Goal: Information Seeking & Learning: Learn about a topic

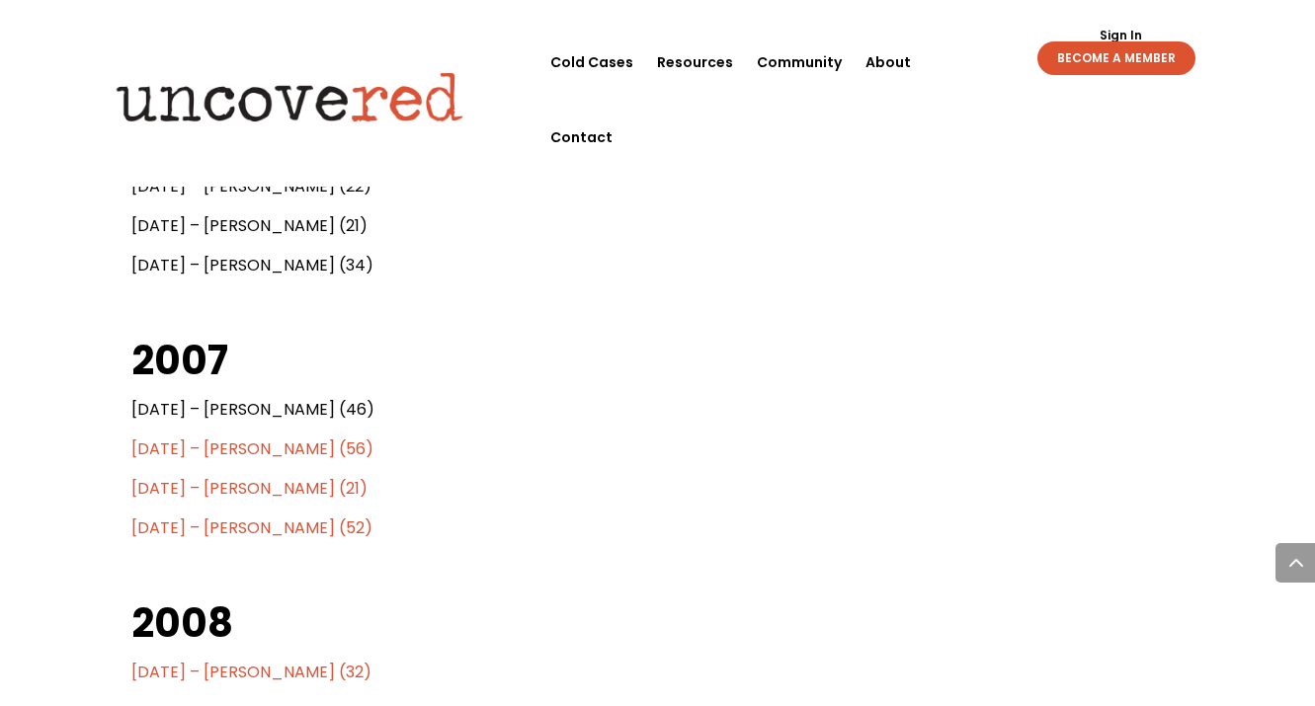
click at [306, 490] on span "[DATE] – [PERSON_NAME] (21)" at bounding box center [249, 488] width 236 height 23
click at [301, 488] on span "[DATE] – [PERSON_NAME] (21)" at bounding box center [249, 488] width 236 height 23
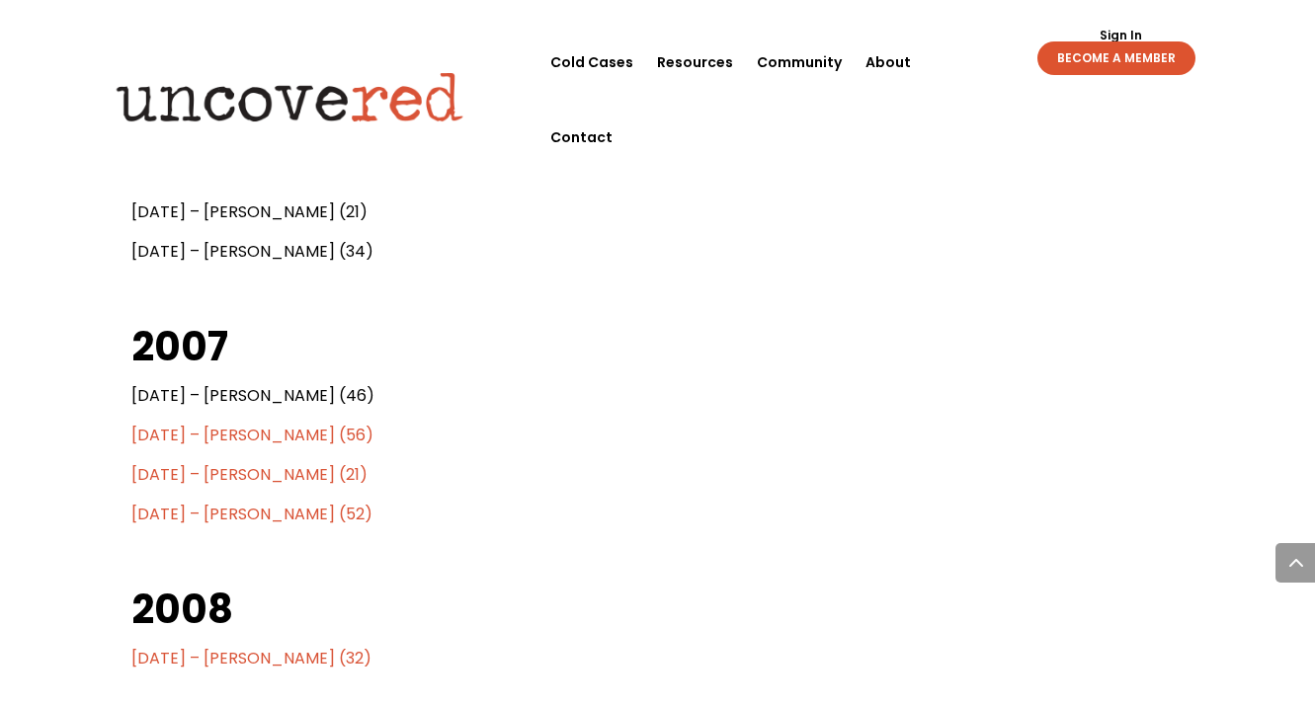
scroll to position [2890, 0]
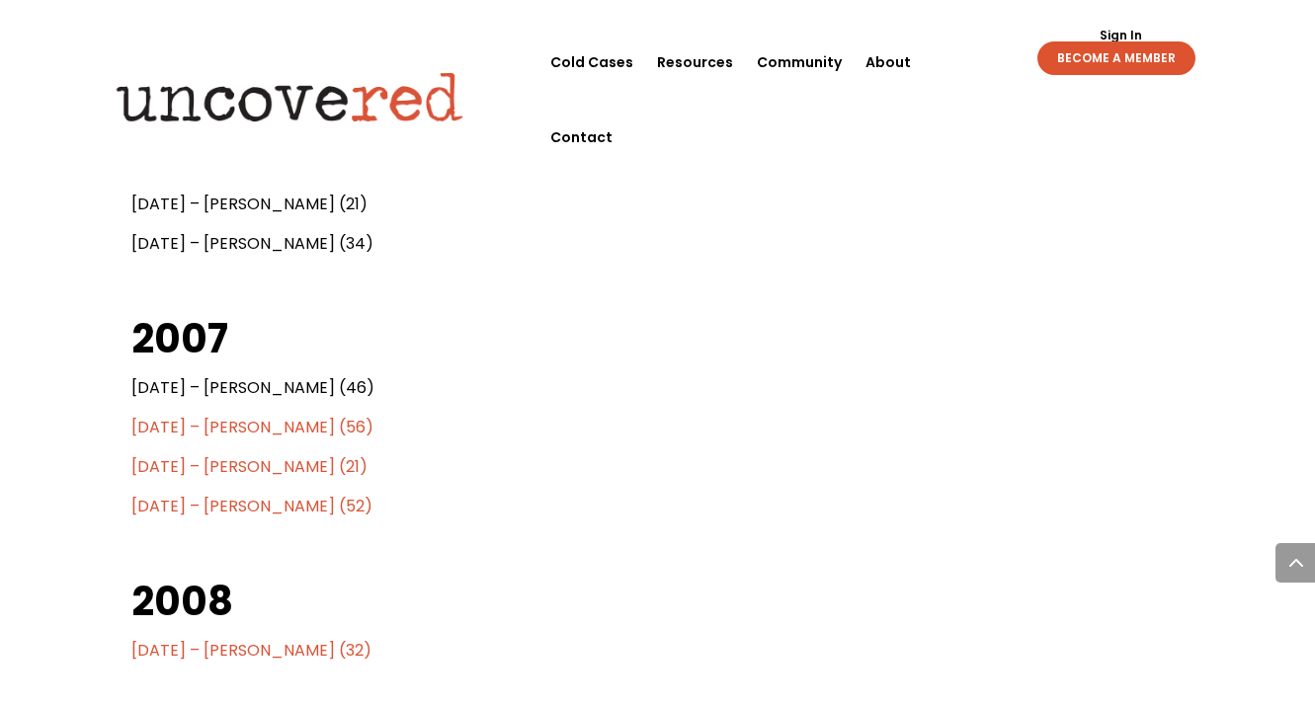
click at [263, 506] on span "[DATE] – [PERSON_NAME] (52)" at bounding box center [251, 506] width 241 height 23
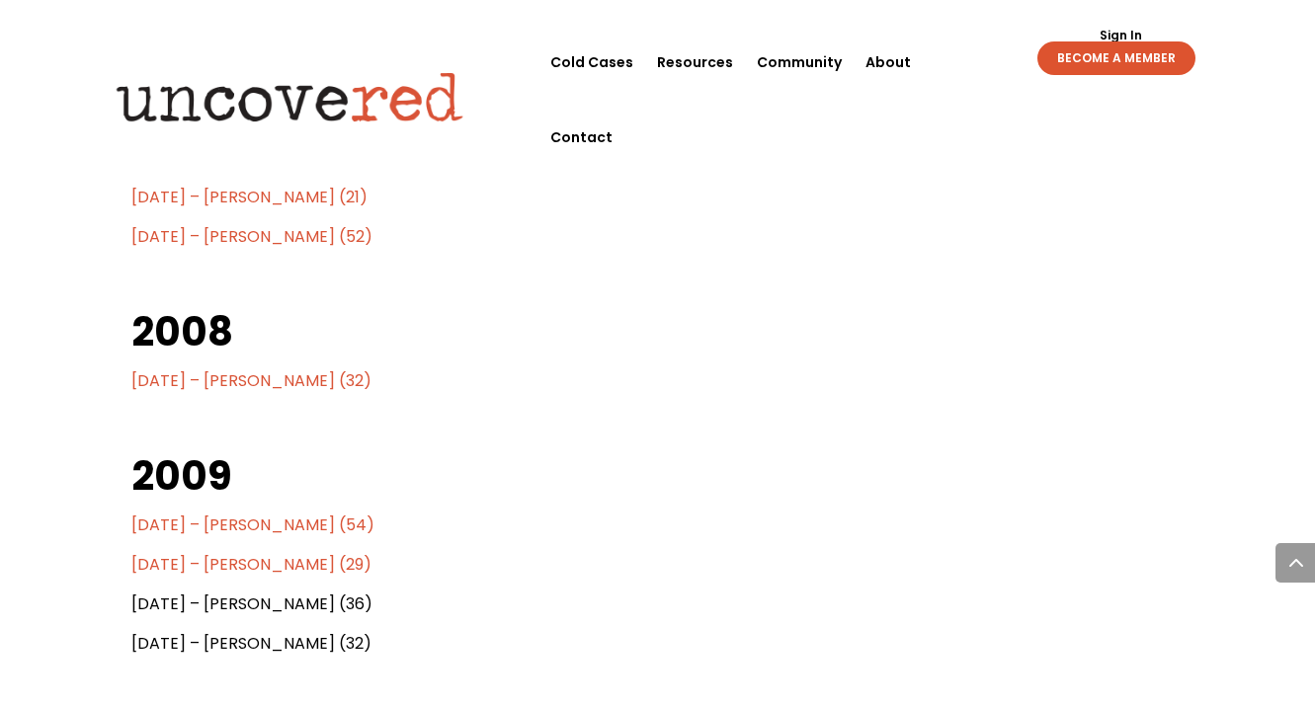
scroll to position [3161, 0]
click at [282, 524] on span "[DATE] – [PERSON_NAME] (54)" at bounding box center [252, 523] width 243 height 23
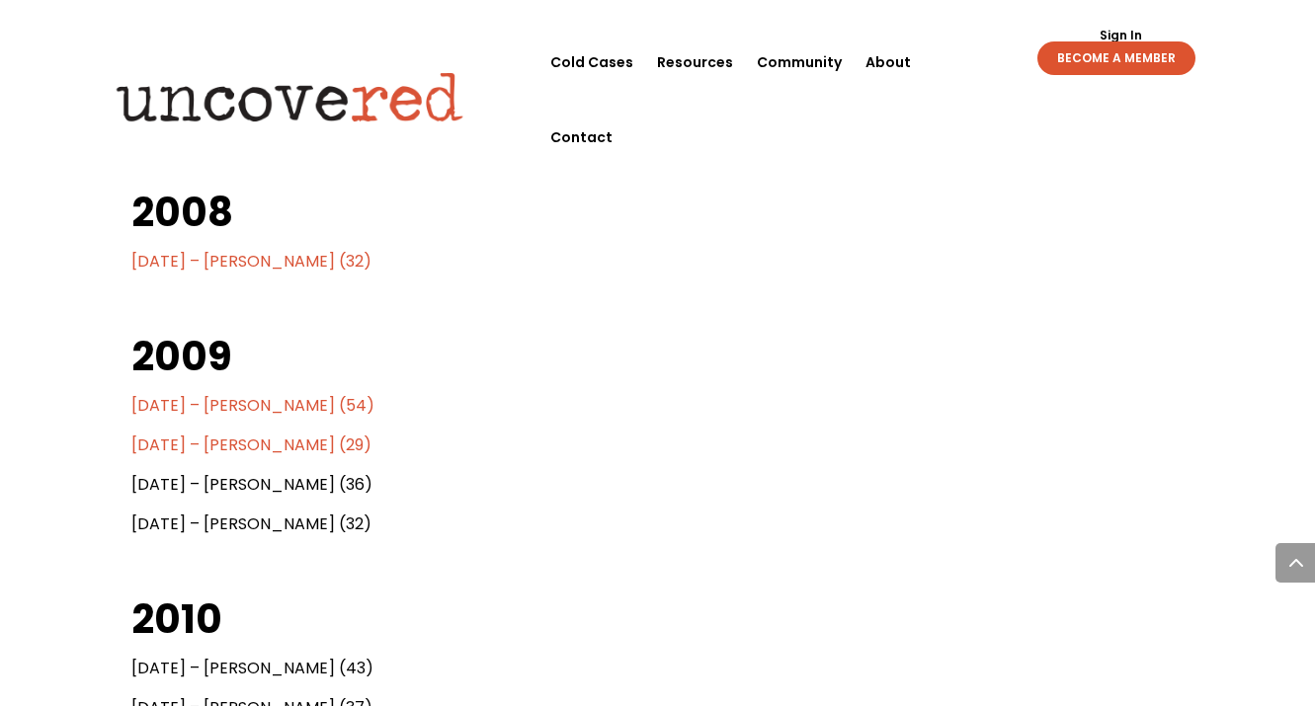
scroll to position [3312, 0]
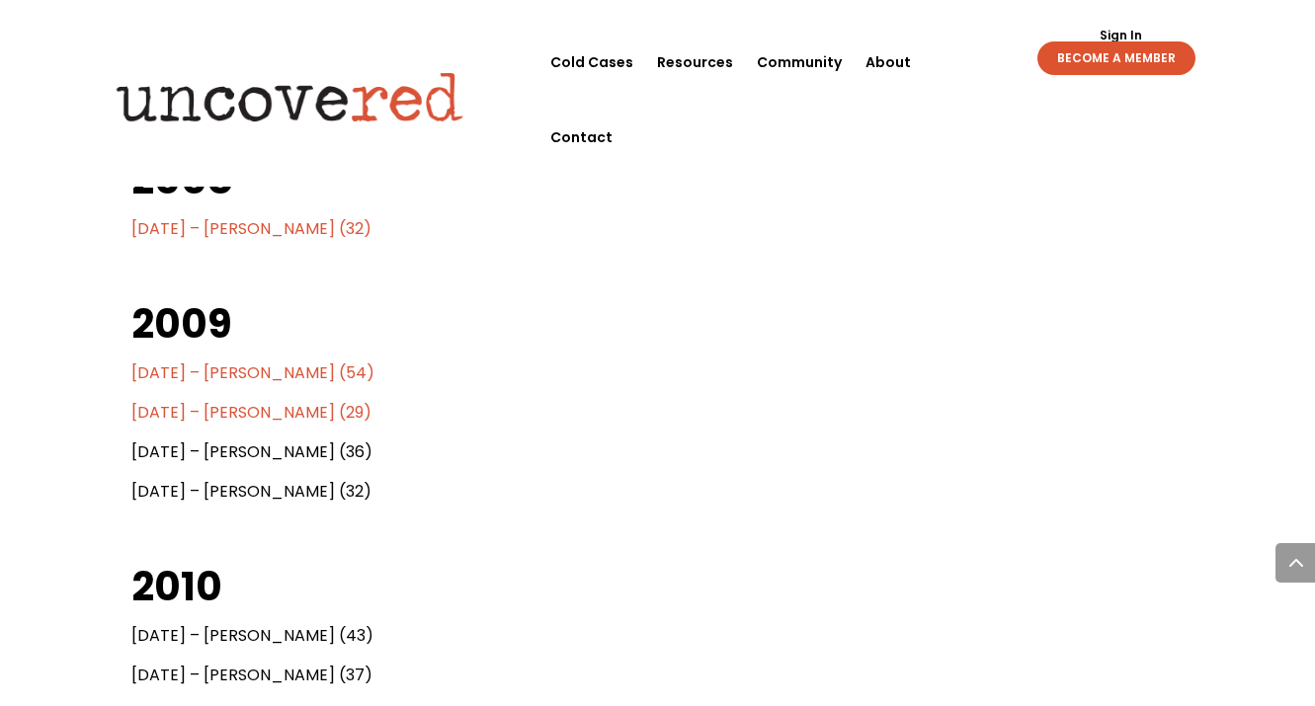
click at [273, 412] on span "[DATE] – [PERSON_NAME] (29)" at bounding box center [251, 412] width 240 height 23
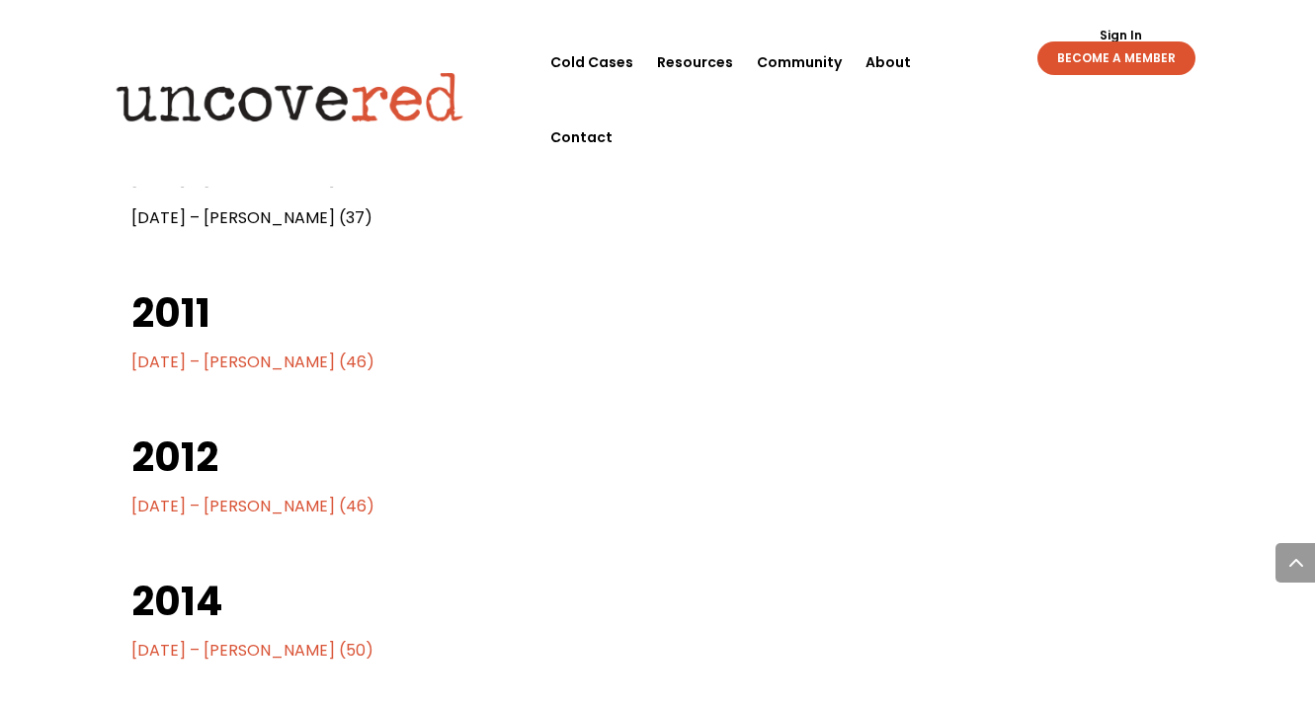
scroll to position [3777, 0]
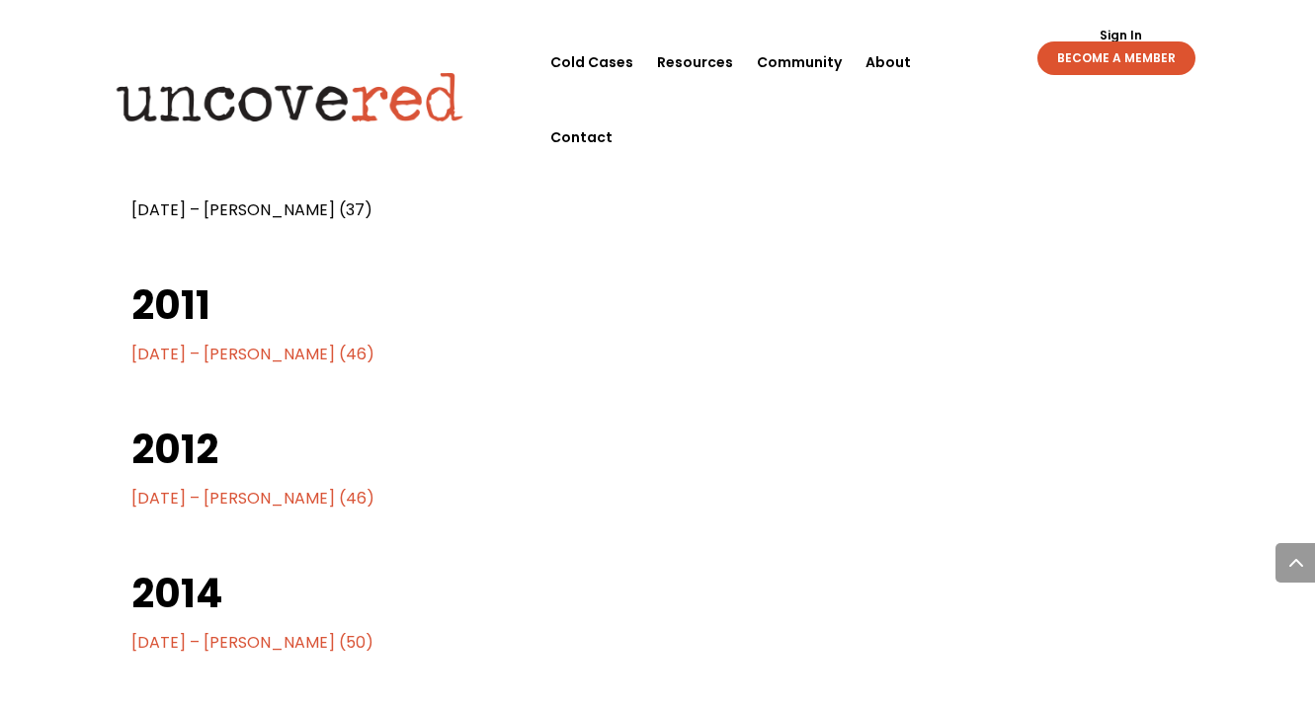
click at [289, 355] on span "[DATE] – [PERSON_NAME] (46)" at bounding box center [252, 354] width 243 height 23
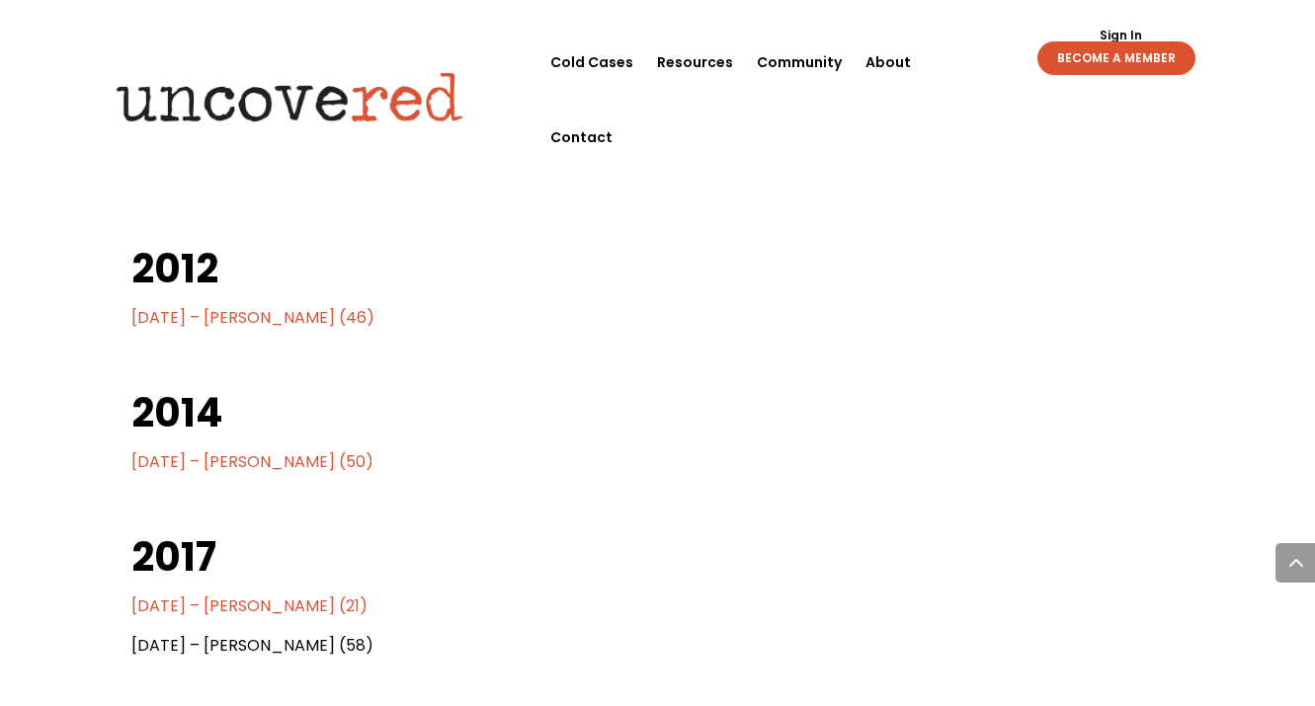
scroll to position [3963, 0]
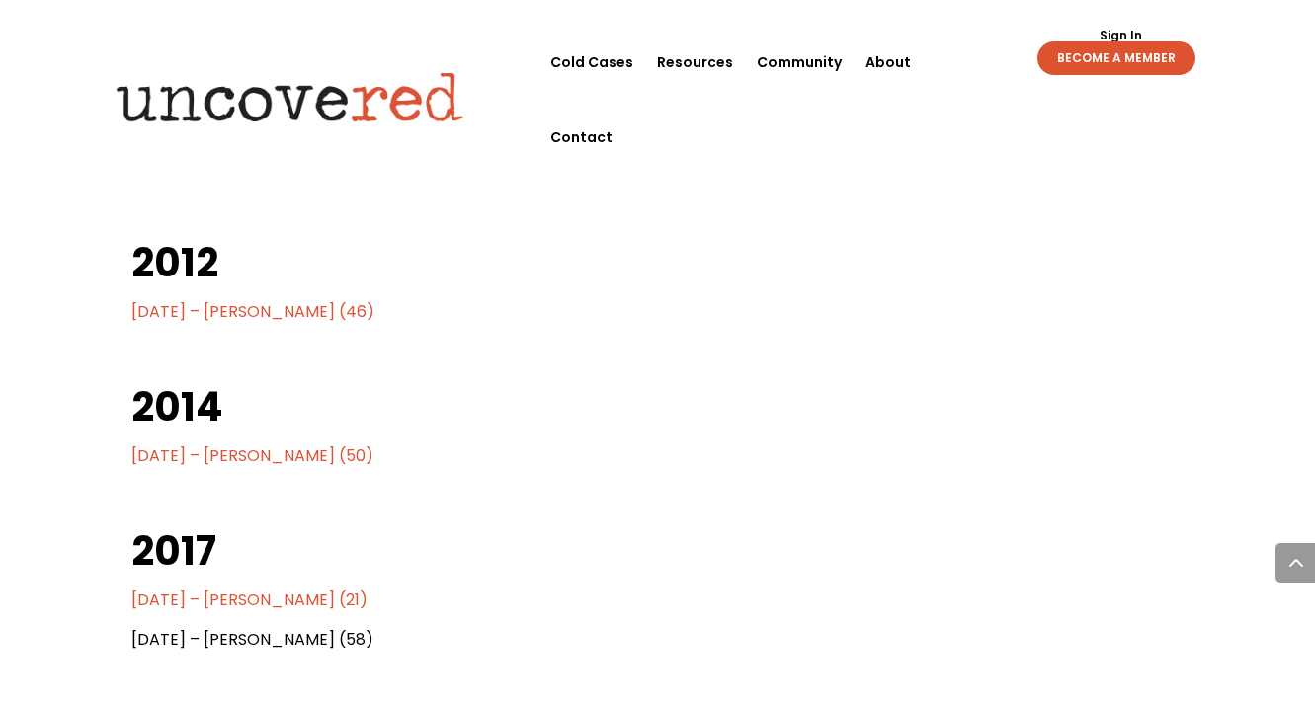
click at [303, 310] on span "[DATE] – [PERSON_NAME] (46)" at bounding box center [252, 311] width 243 height 23
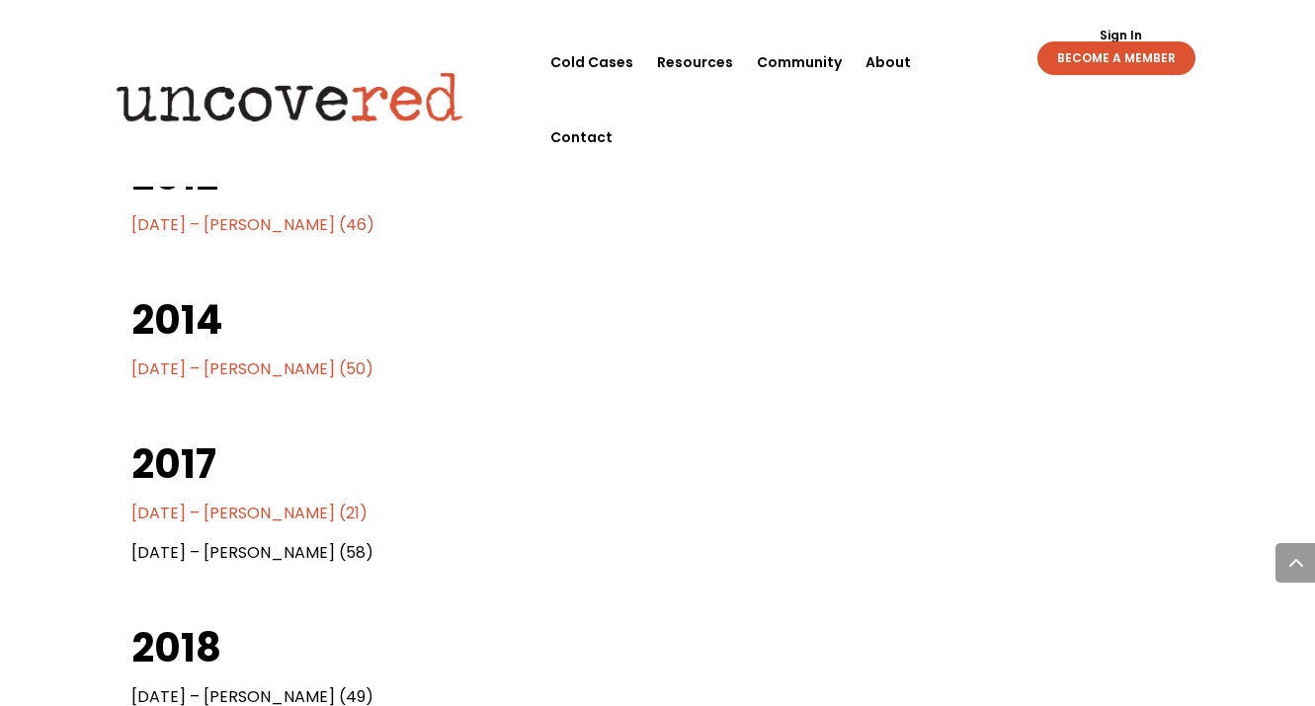
scroll to position [4058, 0]
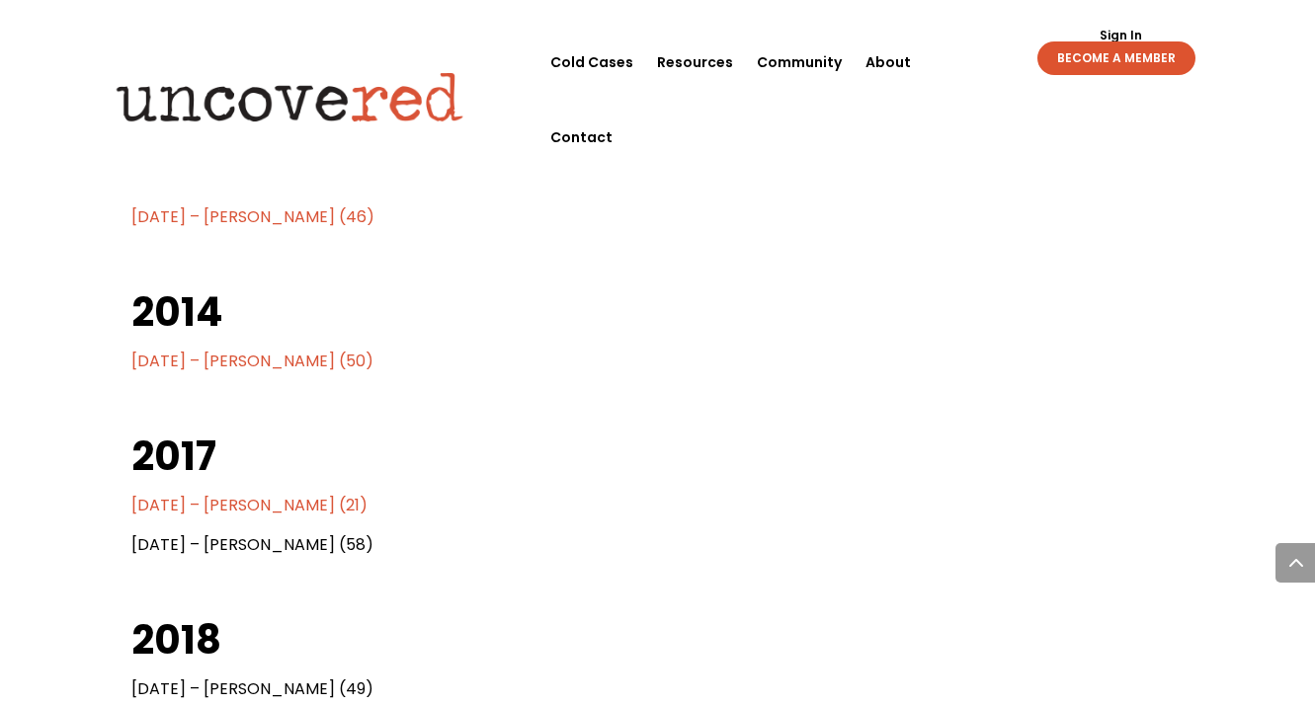
click at [280, 360] on span "[DATE] – [PERSON_NAME] (50)" at bounding box center [252, 361] width 242 height 23
click at [294, 505] on span "[DATE] – [PERSON_NAME] (21)" at bounding box center [249, 505] width 236 height 23
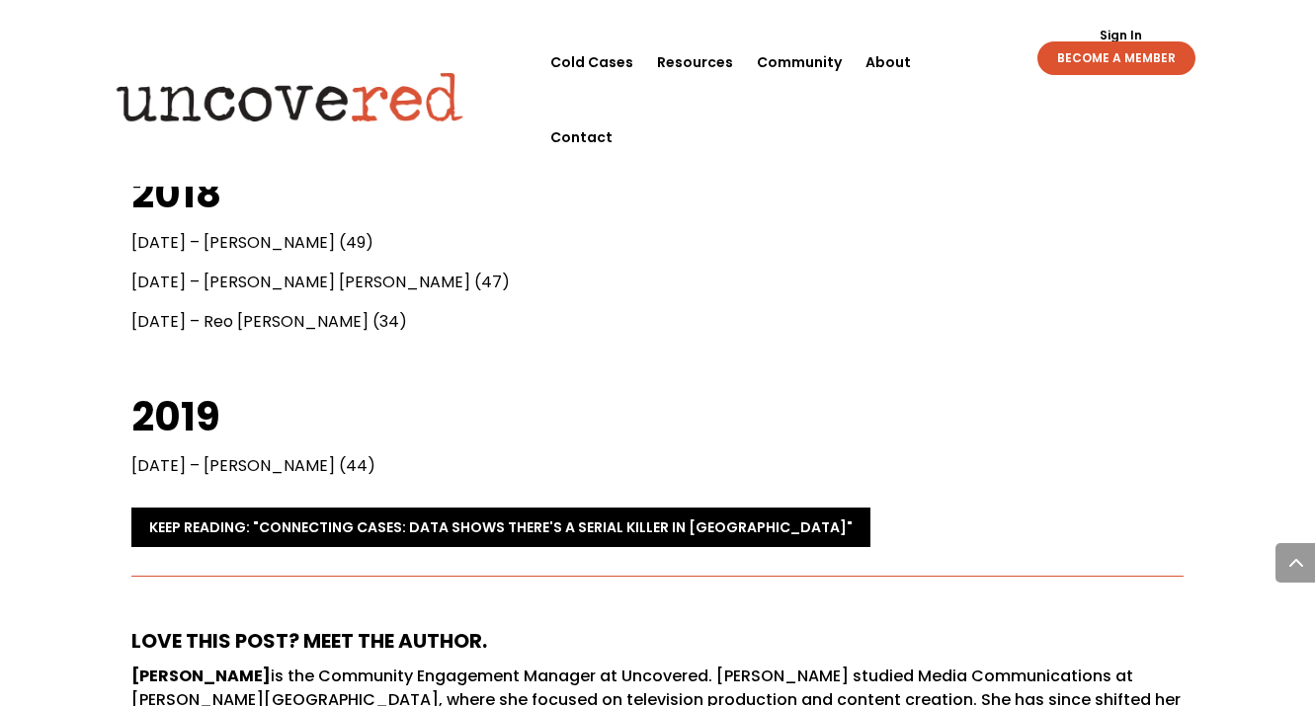
scroll to position [4509, 0]
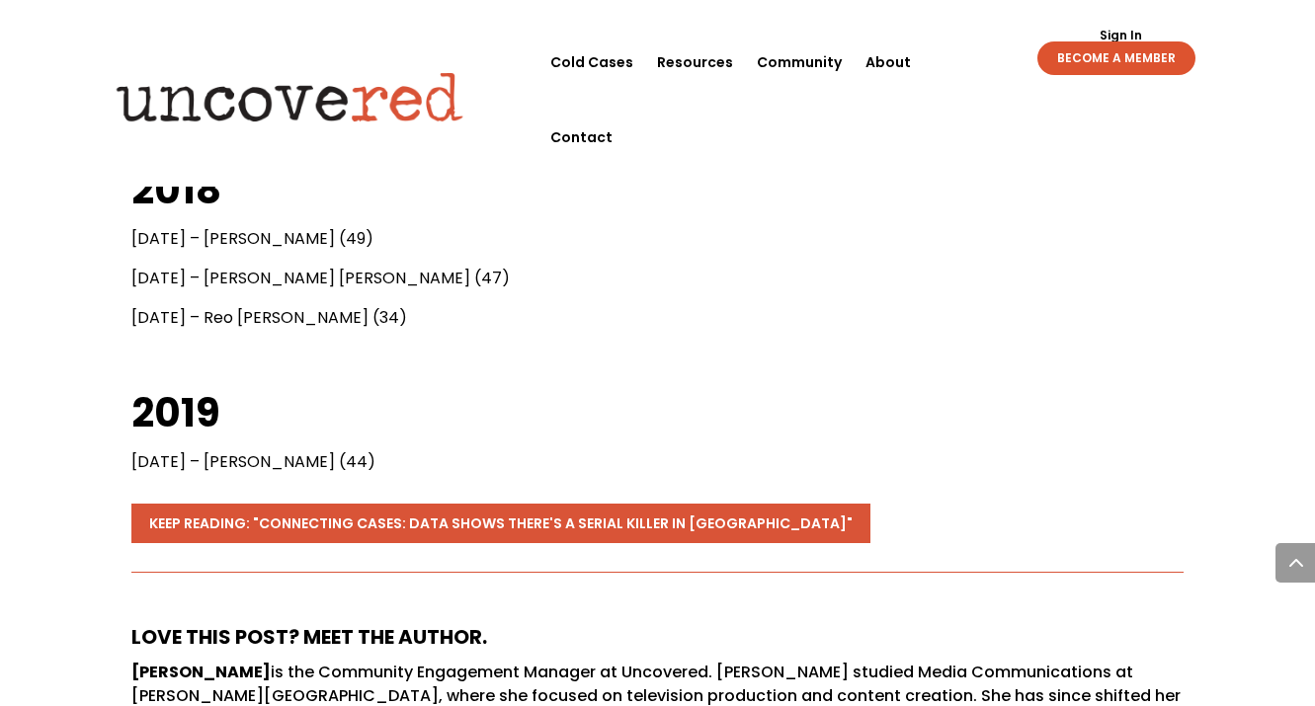
click at [666, 526] on link "Keep reading: "Connecting Cases: Data shows there's a Serial Killer in [GEOGRAP…" at bounding box center [500, 524] width 739 height 40
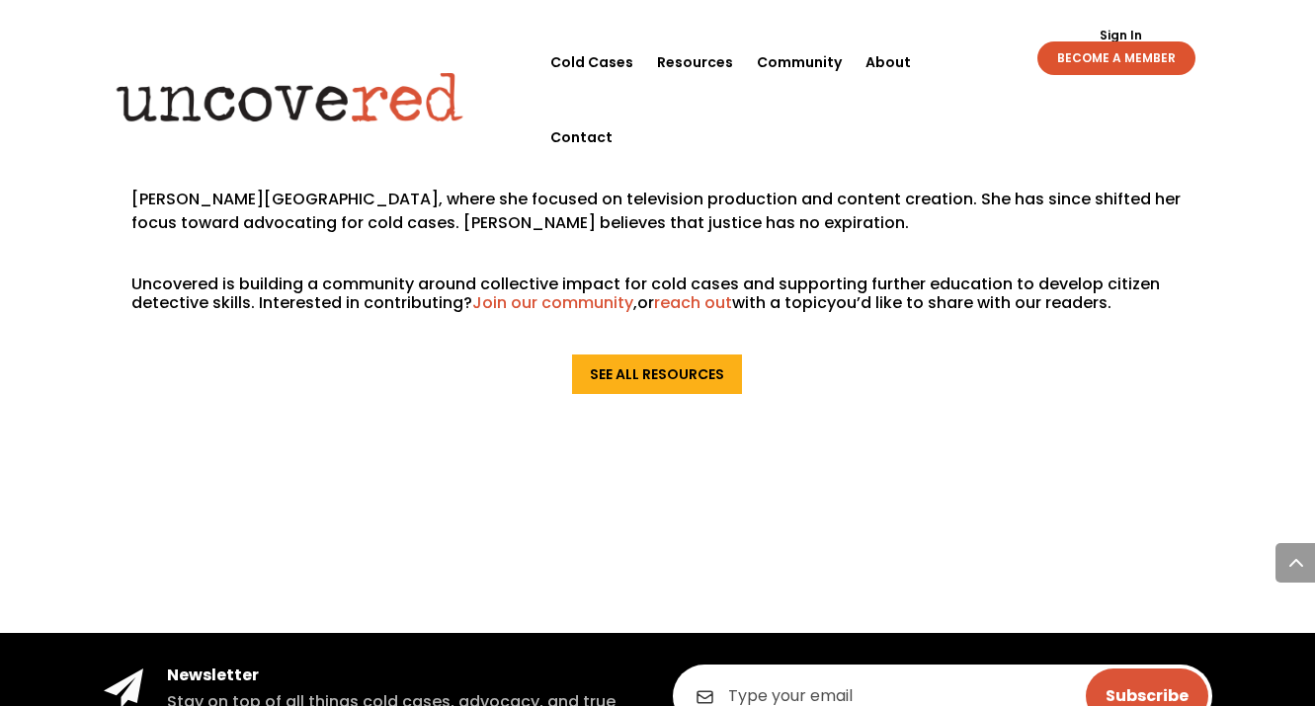
scroll to position [5239, 0]
